Goal: Information Seeking & Learning: Learn about a topic

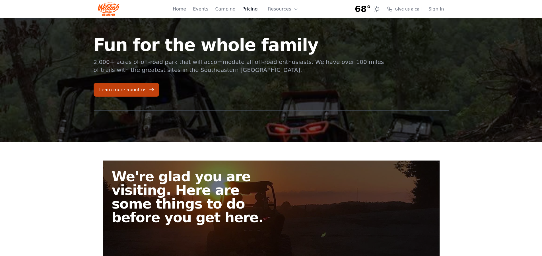
click at [254, 7] on link "Pricing" at bounding box center [249, 9] width 15 height 7
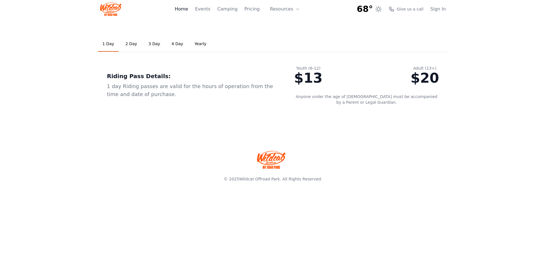
click at [188, 9] on link "Home" at bounding box center [181, 9] width 13 height 7
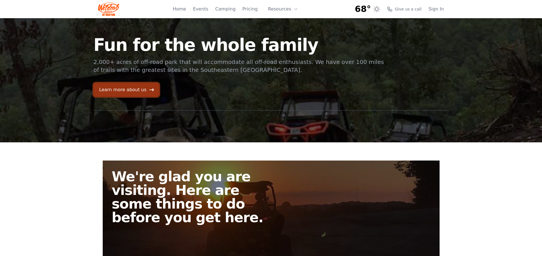
click at [130, 90] on link "Learn more about us" at bounding box center [126, 90] width 65 height 14
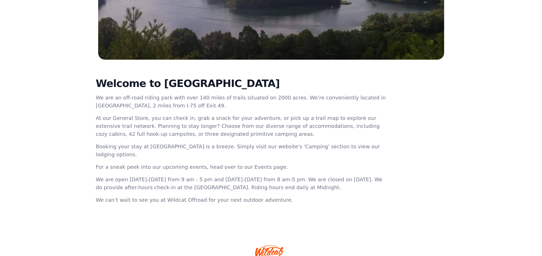
scroll to position [166, 0]
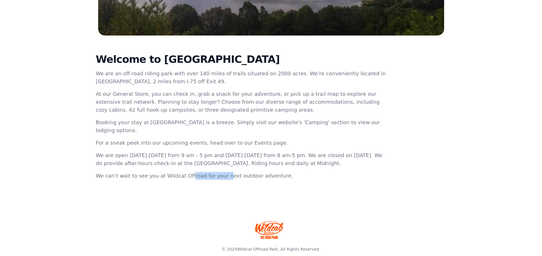
drag, startPoint x: 156, startPoint y: 167, endPoint x: 188, endPoint y: 171, distance: 31.8
click at [188, 172] on p "We can’t wait to see you at Wildcat Offroad for your next outdoor adventure." at bounding box center [241, 176] width 291 height 8
copy p "Wildcat Offroad"
